Goal: Task Accomplishment & Management: Manage account settings

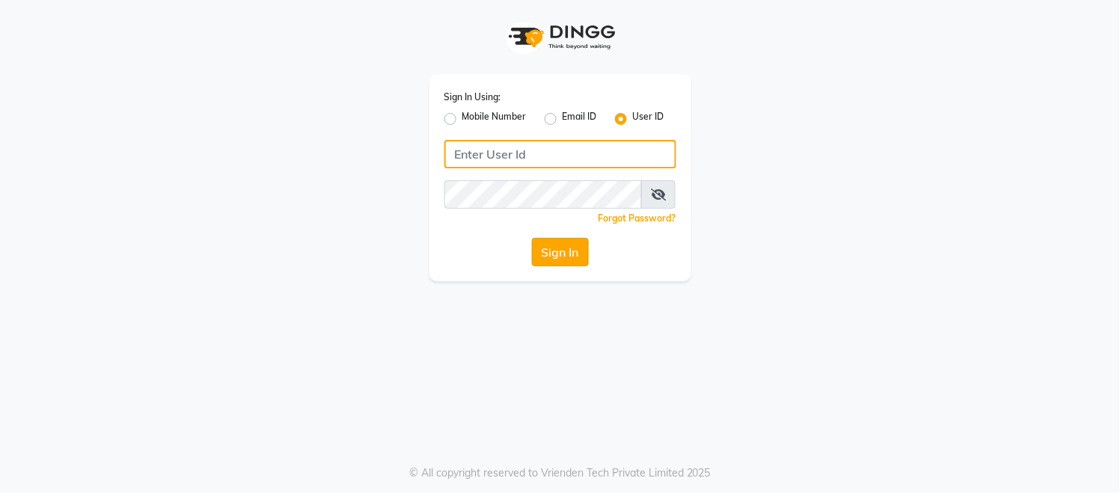
type input "ravi salon"
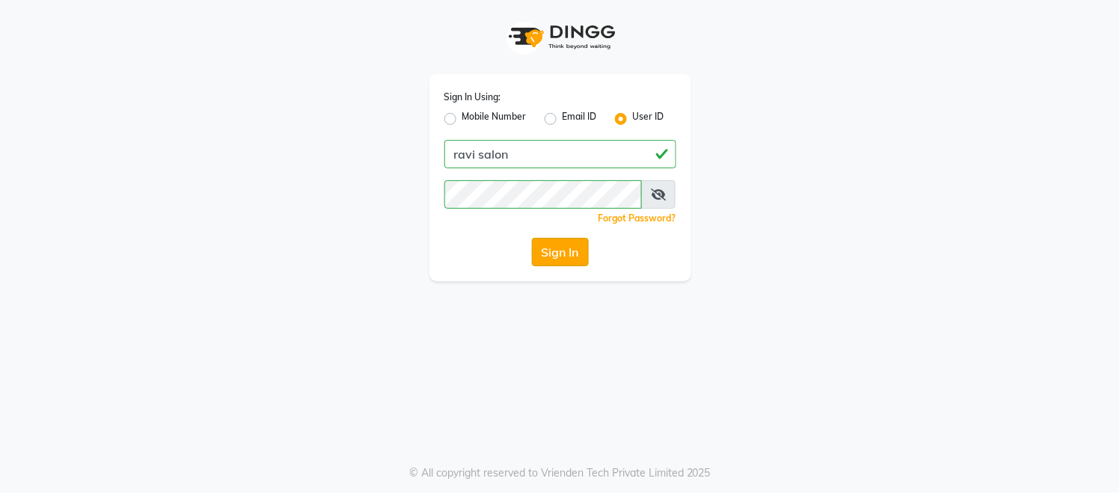
click at [554, 249] on button "Sign In" at bounding box center [560, 252] width 57 height 28
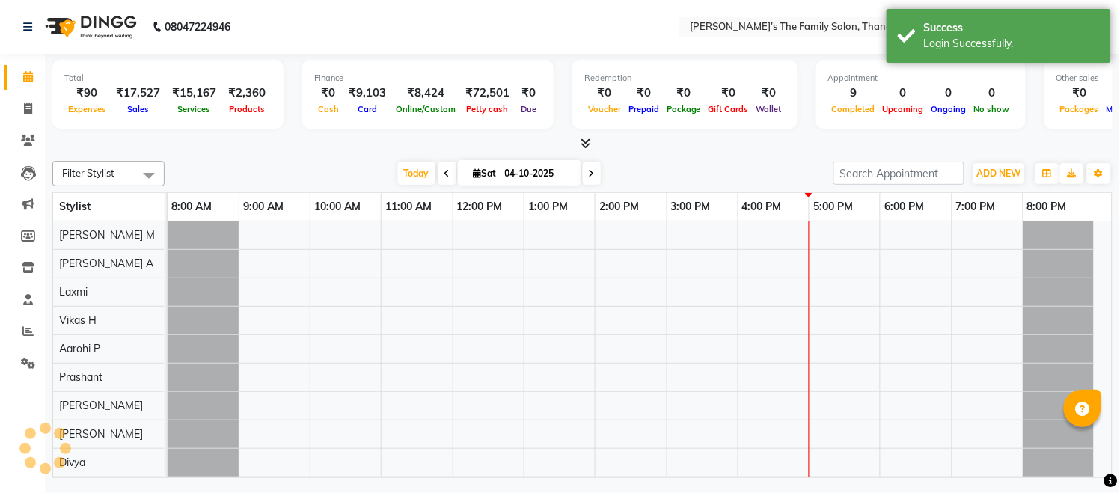
select select "en"
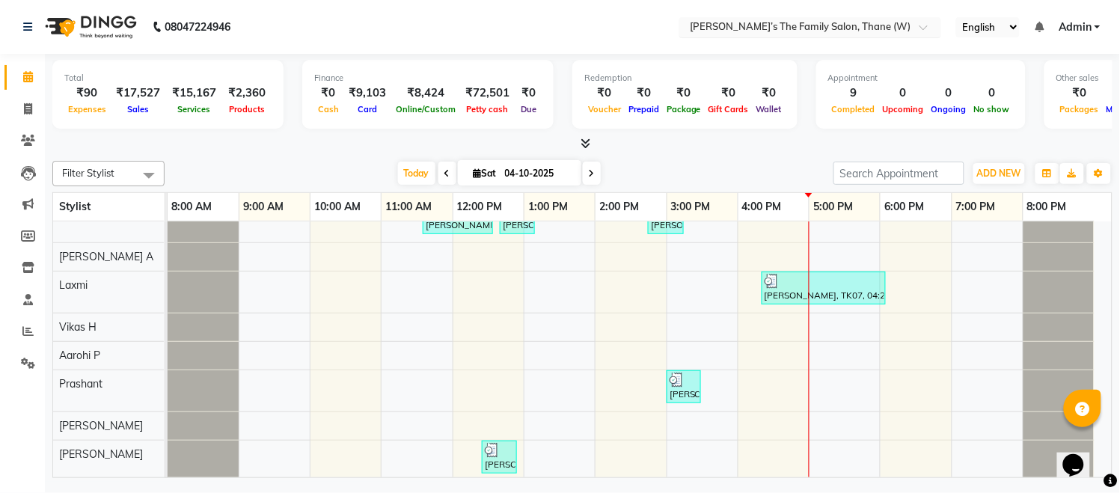
click at [856, 34] on input "text" at bounding box center [795, 28] width 217 height 15
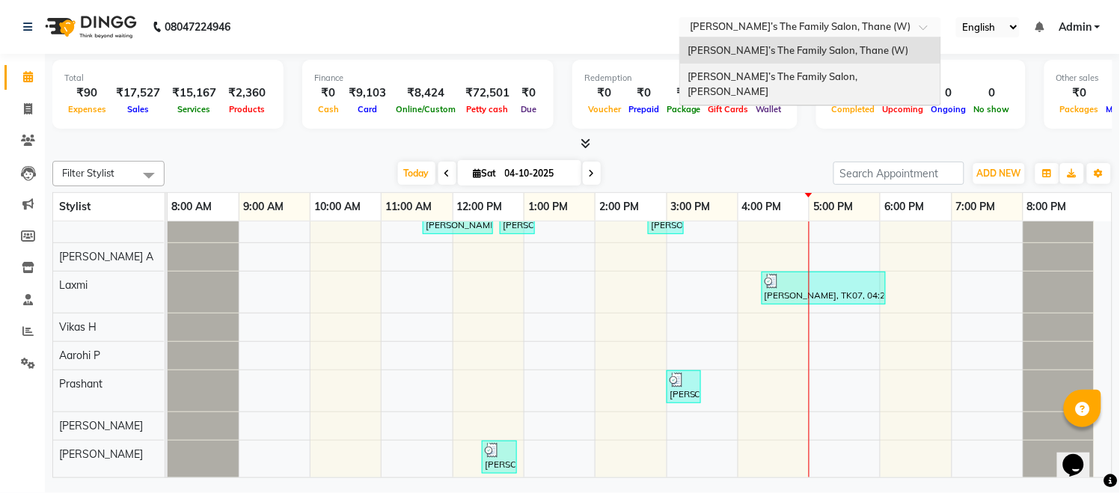
click at [823, 71] on span "[PERSON_NAME]’s The Family Salon, [PERSON_NAME]" at bounding box center [773, 83] width 172 height 27
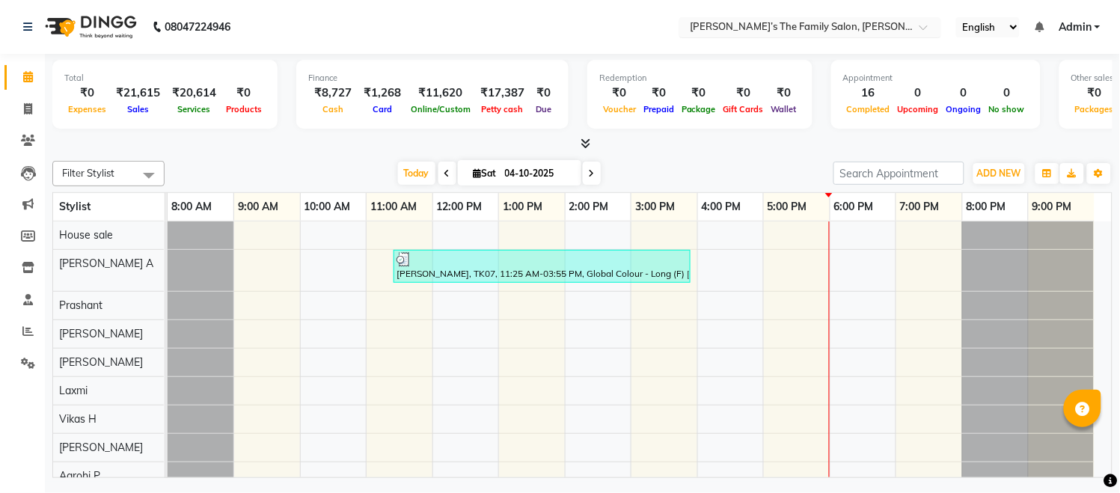
click at [849, 29] on input "text" at bounding box center [795, 28] width 217 height 15
click at [921, 32] on span at bounding box center [928, 31] width 19 height 15
click at [921, 26] on span at bounding box center [928, 31] width 19 height 15
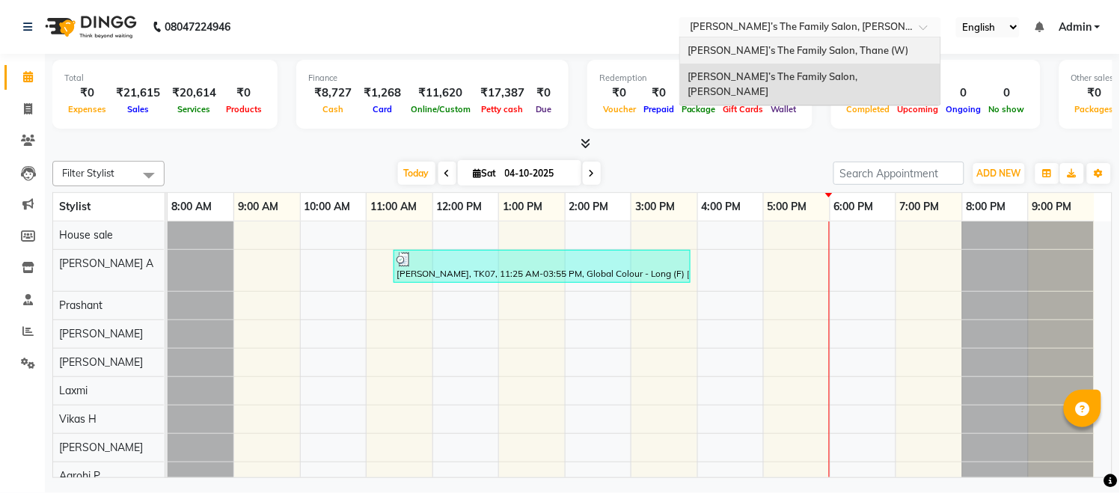
click at [808, 52] on span "[PERSON_NAME]’s The Family Salon, Thane (W)" at bounding box center [797, 50] width 221 height 12
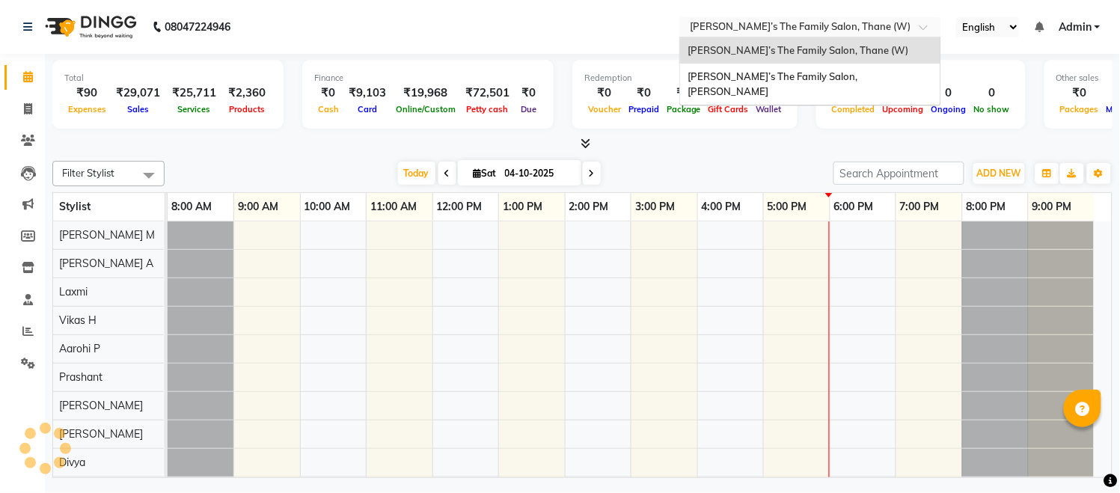
click at [841, 22] on input "text" at bounding box center [795, 28] width 217 height 15
